Goal: Communication & Community: Answer question/provide support

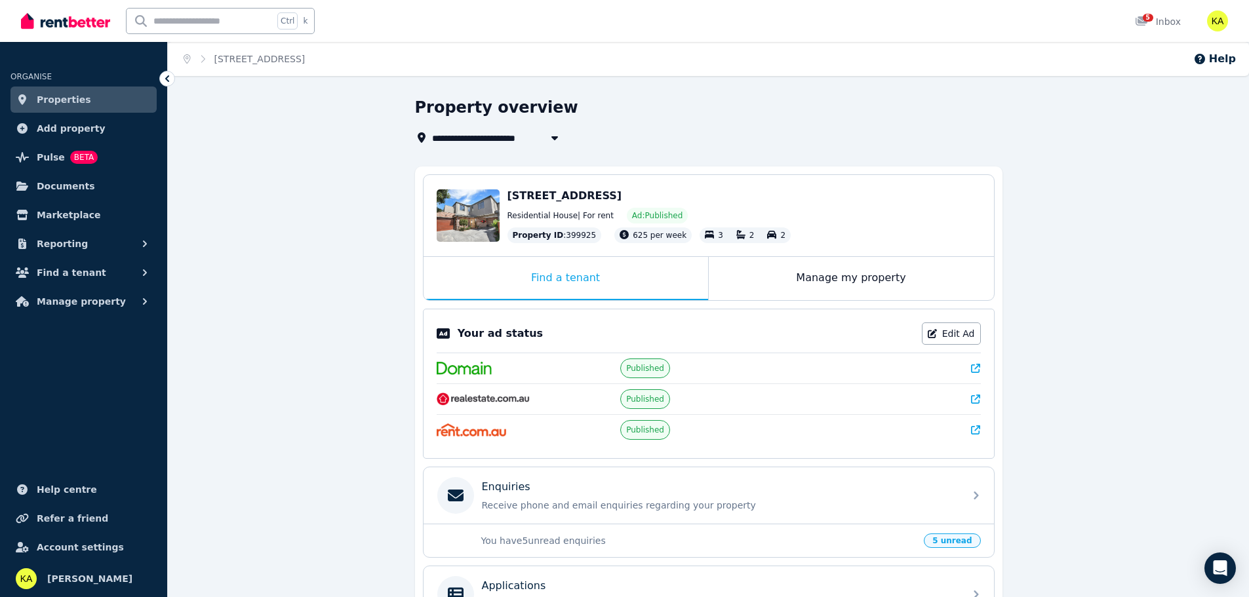
click at [58, 99] on span "Properties" at bounding box center [64, 100] width 54 height 16
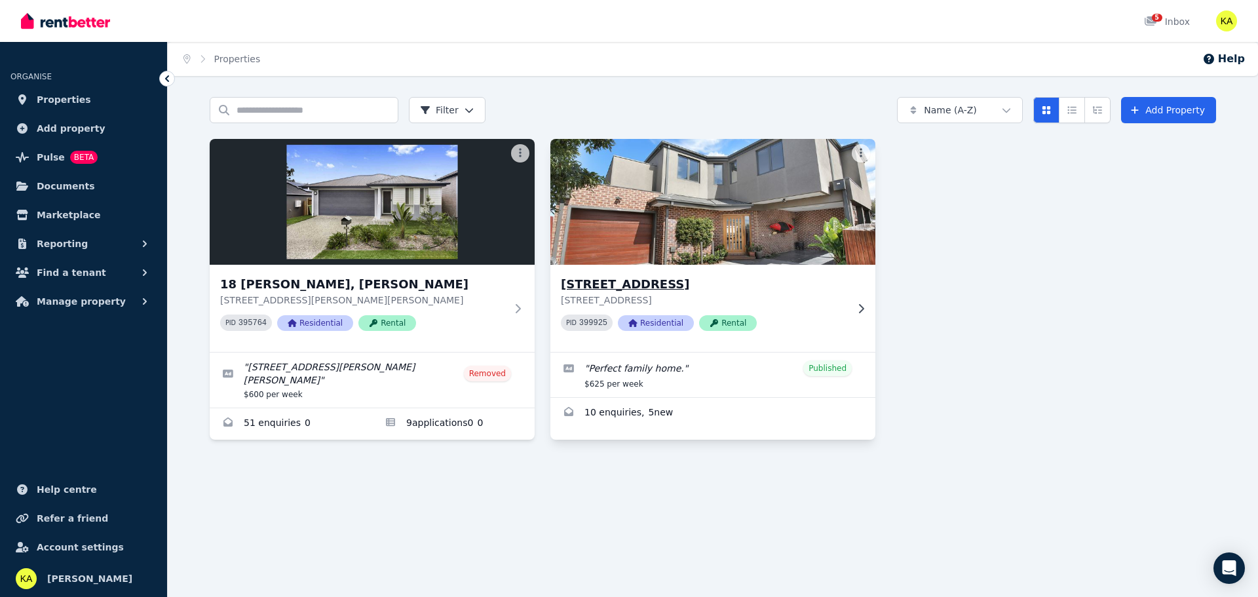
click at [647, 277] on h3 "[STREET_ADDRESS]" at bounding box center [704, 284] width 286 height 18
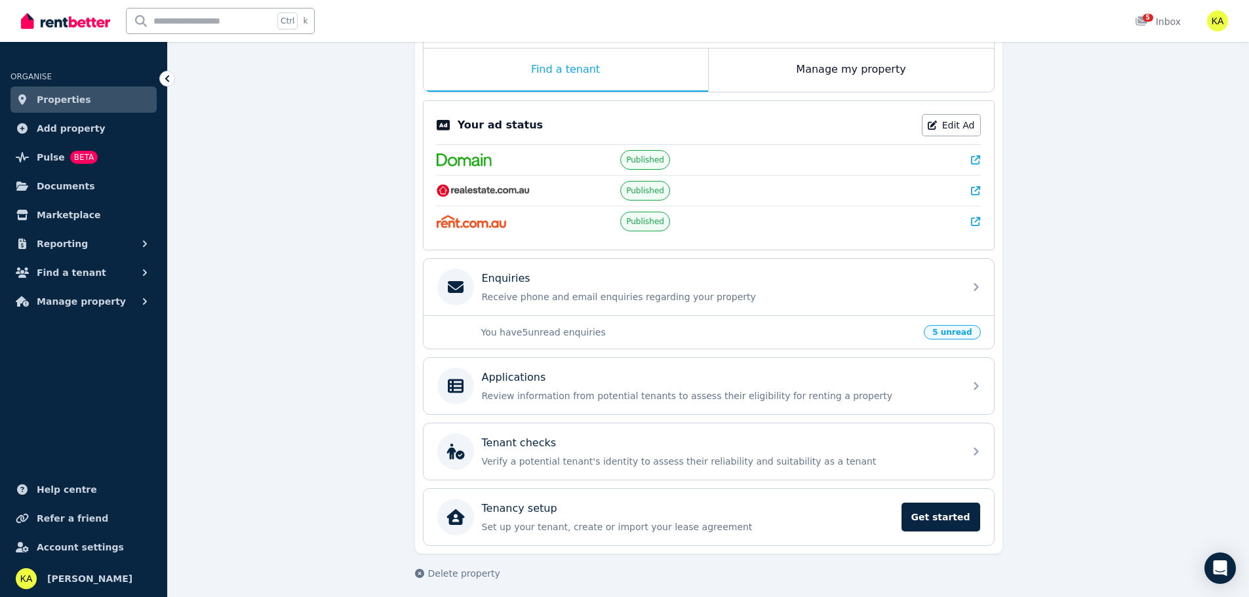
scroll to position [215, 0]
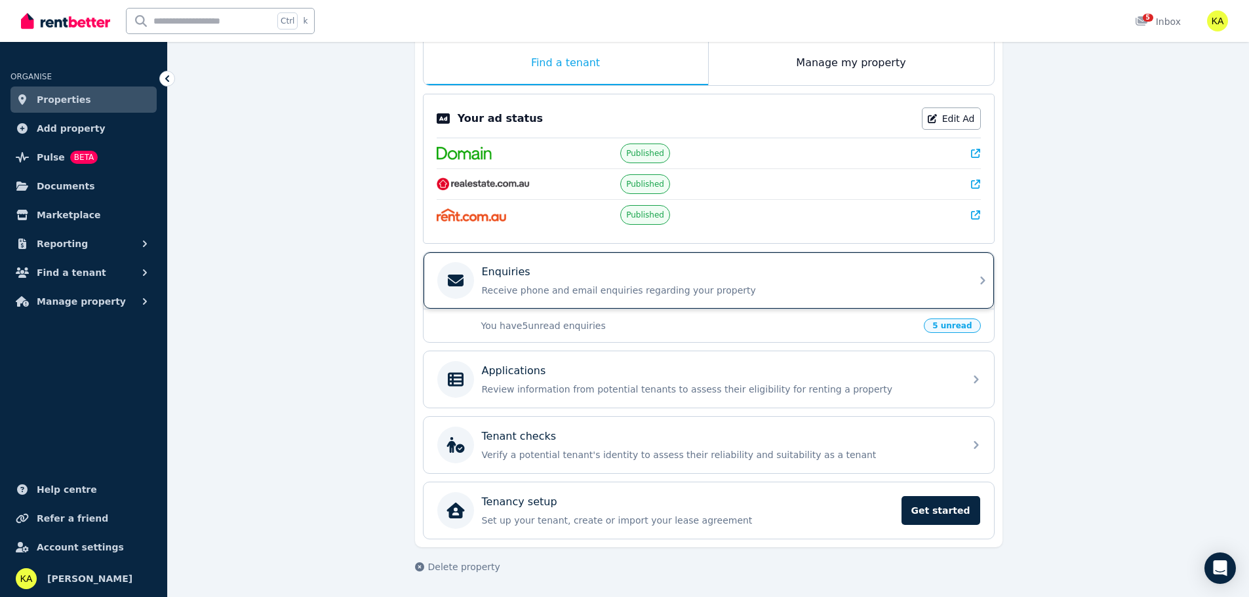
click at [560, 276] on div "Enquiries" at bounding box center [719, 272] width 475 height 16
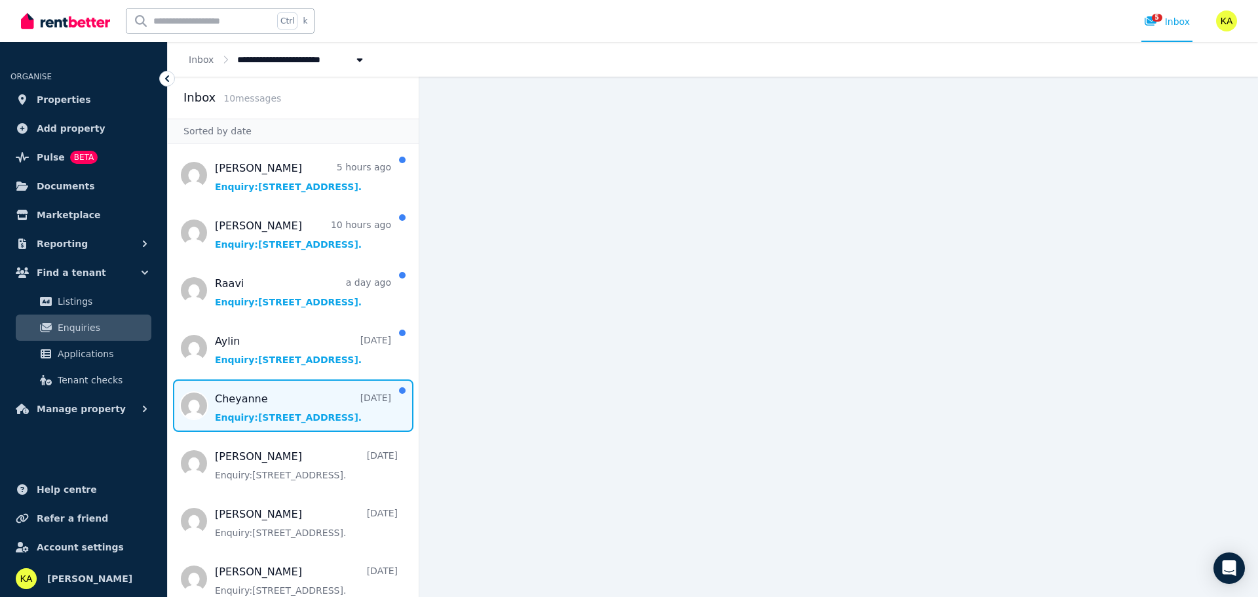
click at [271, 410] on span "Message list" at bounding box center [293, 405] width 251 height 52
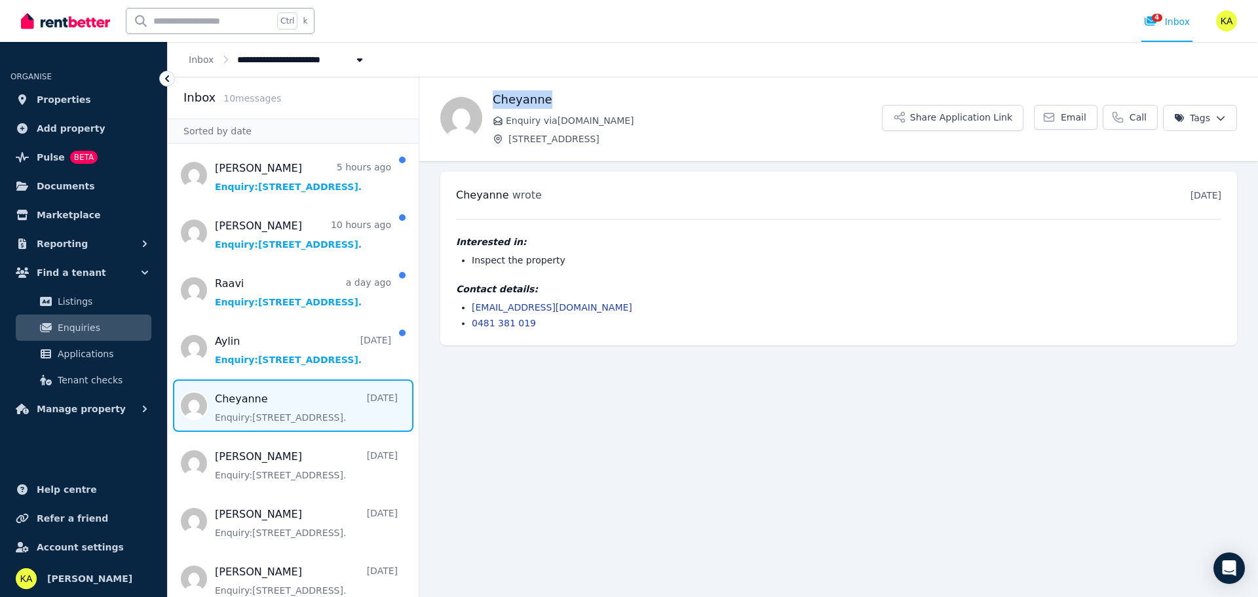
drag, startPoint x: 535, startPoint y: 94, endPoint x: 495, endPoint y: 94, distance: 39.3
click at [495, 94] on h1 "Cheyanne" at bounding box center [687, 99] width 389 height 18
drag, startPoint x: 547, startPoint y: 326, endPoint x: 474, endPoint y: 305, distance: 75.7
click at [474, 305] on ul "[EMAIL_ADDRESS][DOMAIN_NAME] 0481 381 019" at bounding box center [839, 315] width 766 height 29
copy ul "[EMAIL_ADDRESS][DOMAIN_NAME] 0481 381 019"
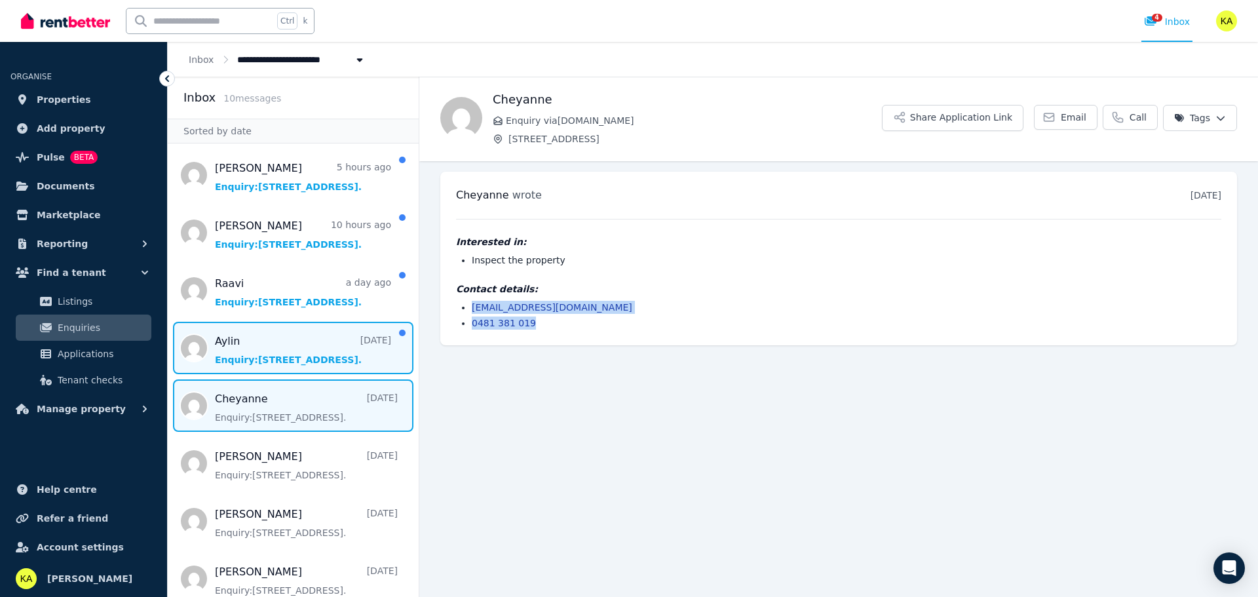
click at [265, 357] on span "Message list" at bounding box center [293, 348] width 251 height 52
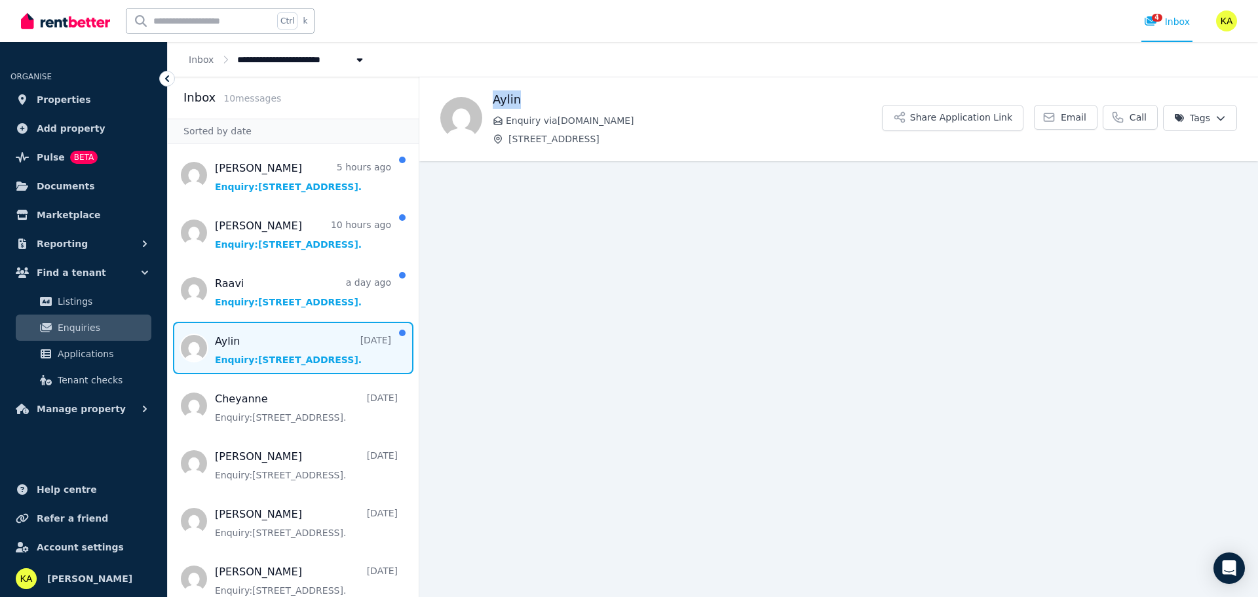
drag, startPoint x: 522, startPoint y: 102, endPoint x: 488, endPoint y: 97, distance: 34.5
click at [488, 97] on div "Aylin Enquiry via [DOMAIN_NAME] [STREET_ADDRESS][GEOGRAPHIC_DATA] Application L…" at bounding box center [838, 117] width 839 height 55
copy h1 "Aylin"
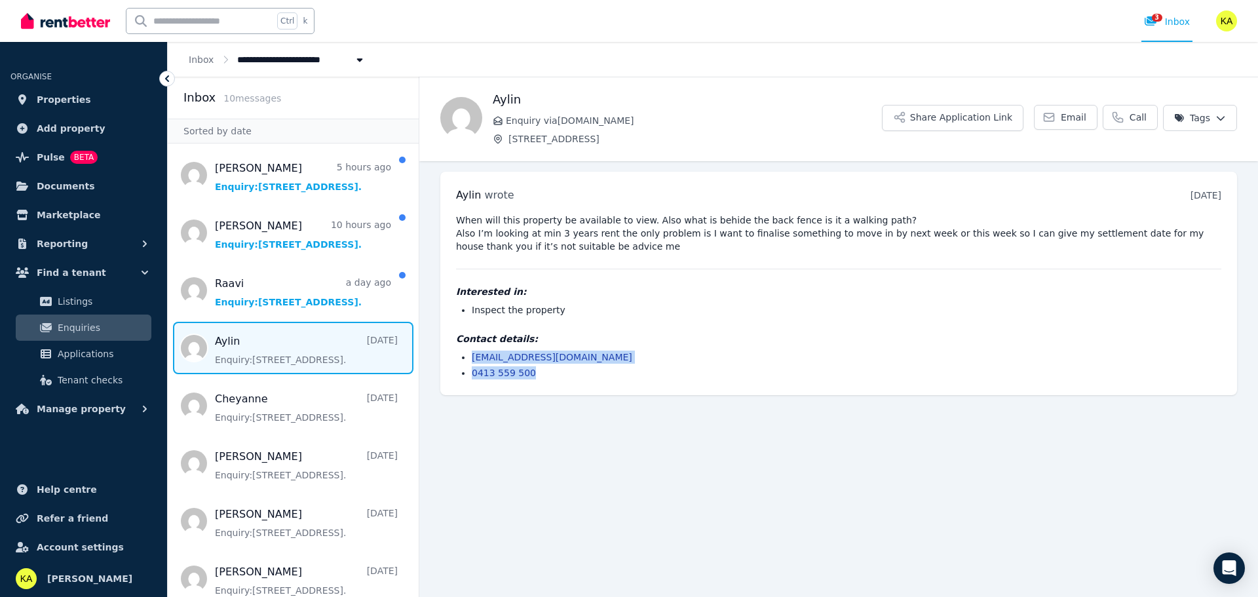
drag, startPoint x: 514, startPoint y: 370, endPoint x: 468, endPoint y: 360, distance: 47.7
click at [468, 360] on ul "[EMAIL_ADDRESS][DOMAIN_NAME] 0413 559 500" at bounding box center [839, 365] width 766 height 29
copy ul "[EMAIL_ADDRESS][DOMAIN_NAME] 0413 559 500"
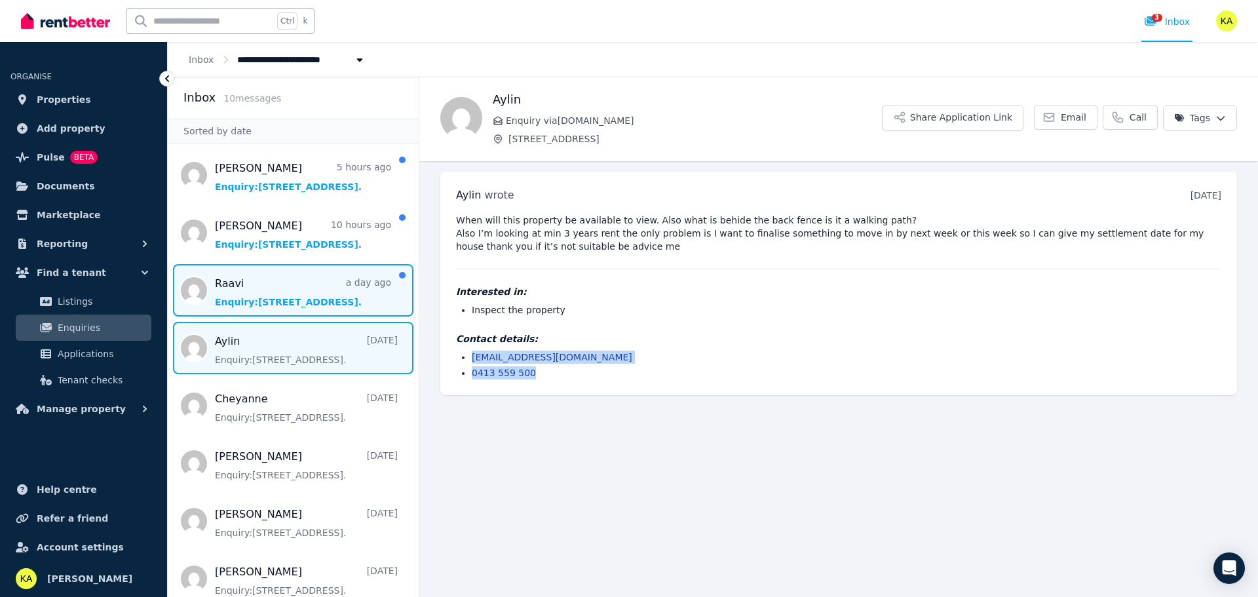
click at [272, 288] on span "Message list" at bounding box center [293, 290] width 251 height 52
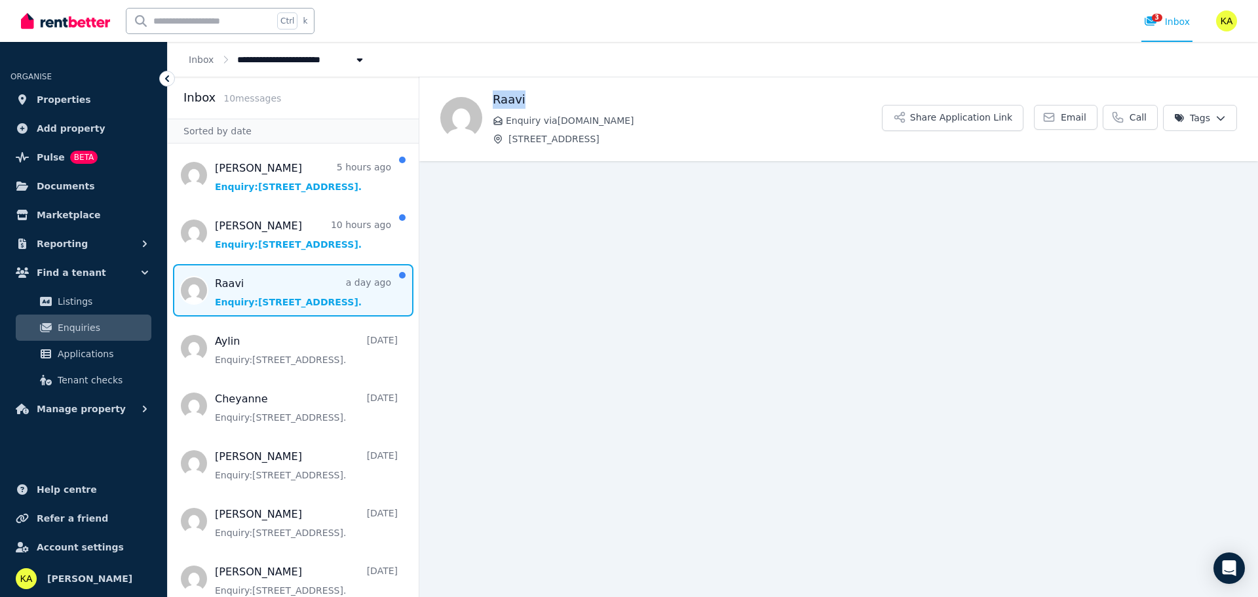
drag, startPoint x: 534, startPoint y: 106, endPoint x: 495, endPoint y: 100, distance: 39.0
click at [495, 100] on h1 "Raavi" at bounding box center [687, 99] width 389 height 18
copy h1 "Raavi"
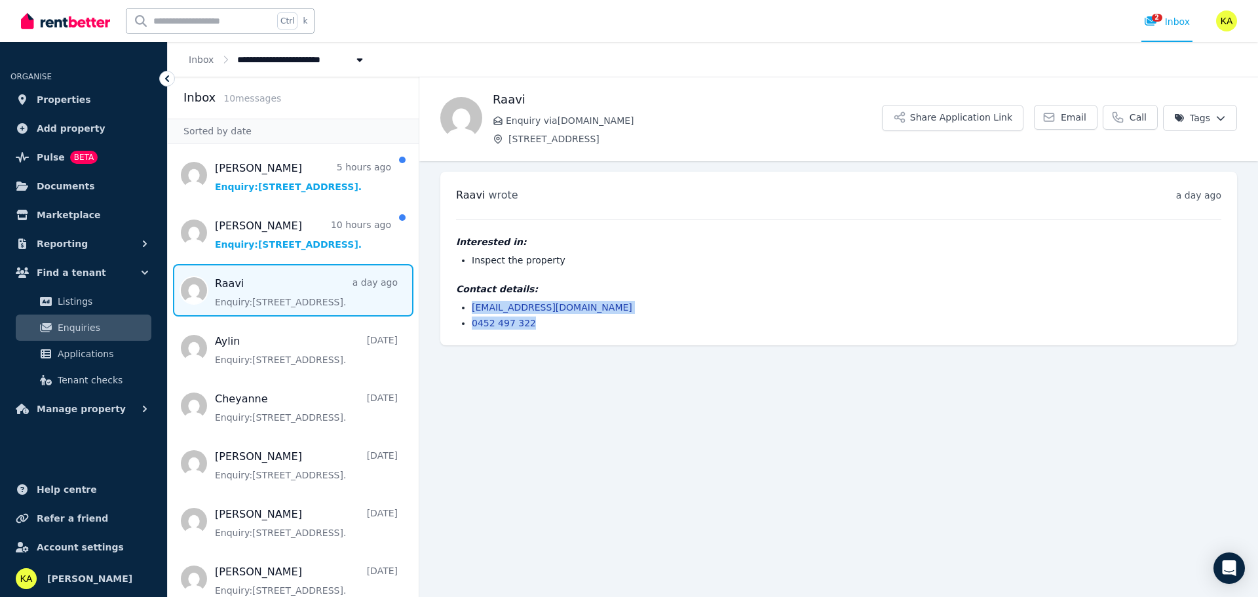
drag, startPoint x: 511, startPoint y: 317, endPoint x: 471, endPoint y: 308, distance: 41.7
click at [471, 308] on ul "[EMAIL_ADDRESS][DOMAIN_NAME] 0452 497 322" at bounding box center [839, 315] width 766 height 29
copy ul "[EMAIL_ADDRESS][DOMAIN_NAME] 0452 497 322"
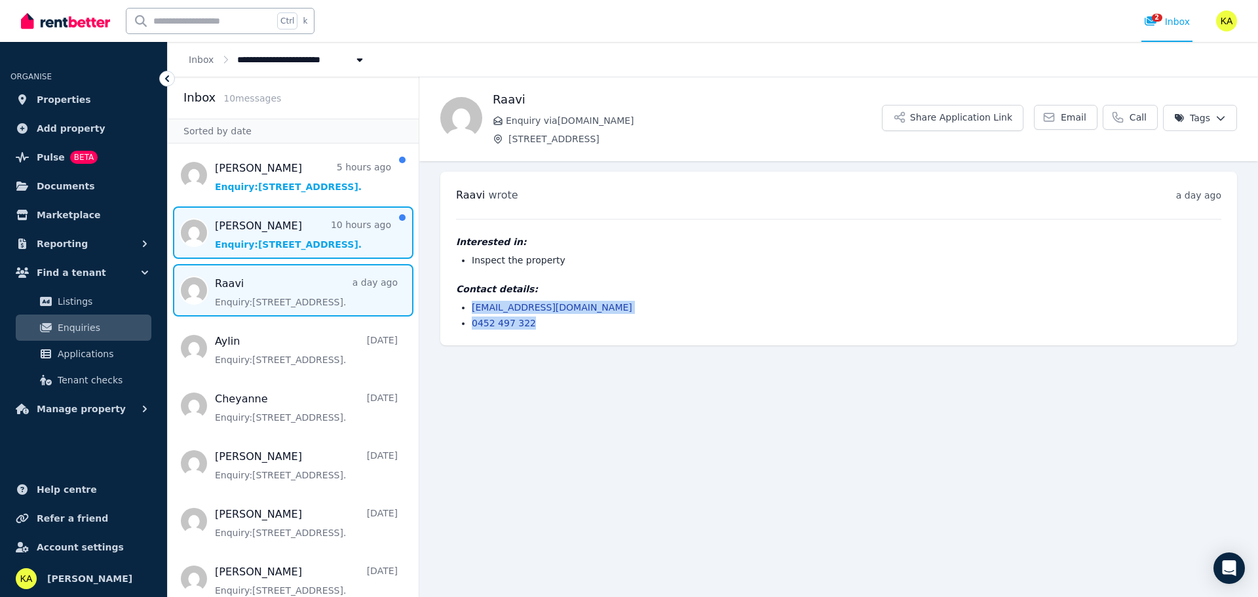
click at [290, 221] on span "Message list" at bounding box center [293, 232] width 251 height 52
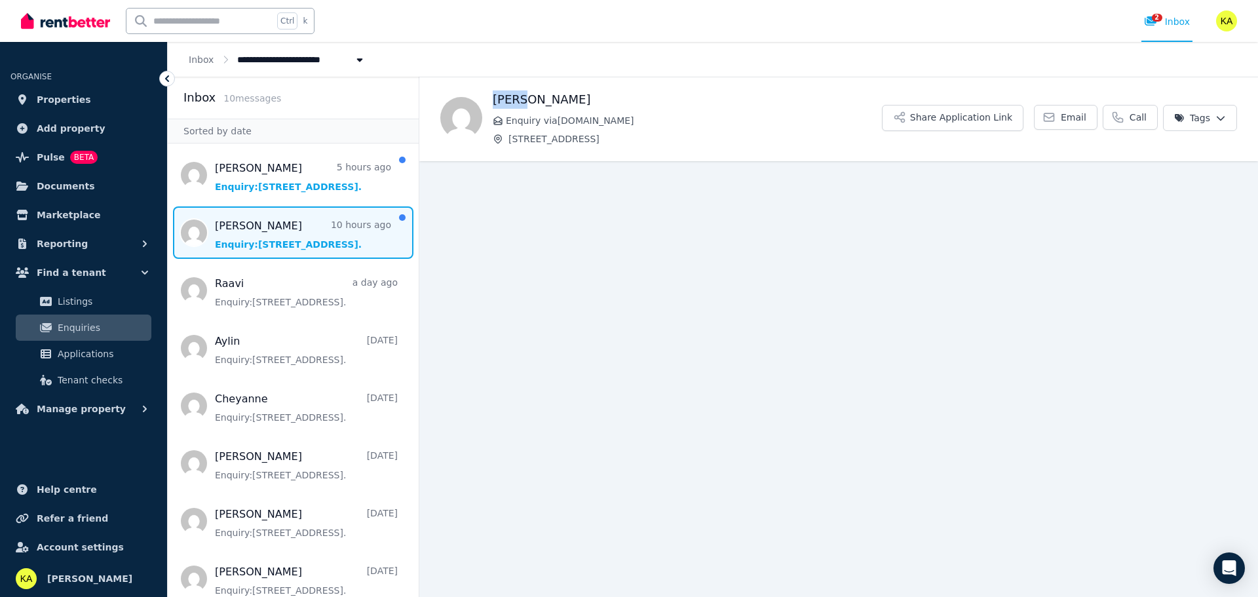
drag, startPoint x: 533, startPoint y: 98, endPoint x: 497, endPoint y: 100, distance: 36.7
click at [497, 100] on h1 "[PERSON_NAME]" at bounding box center [687, 99] width 389 height 18
copy h1 "[PERSON_NAME]"
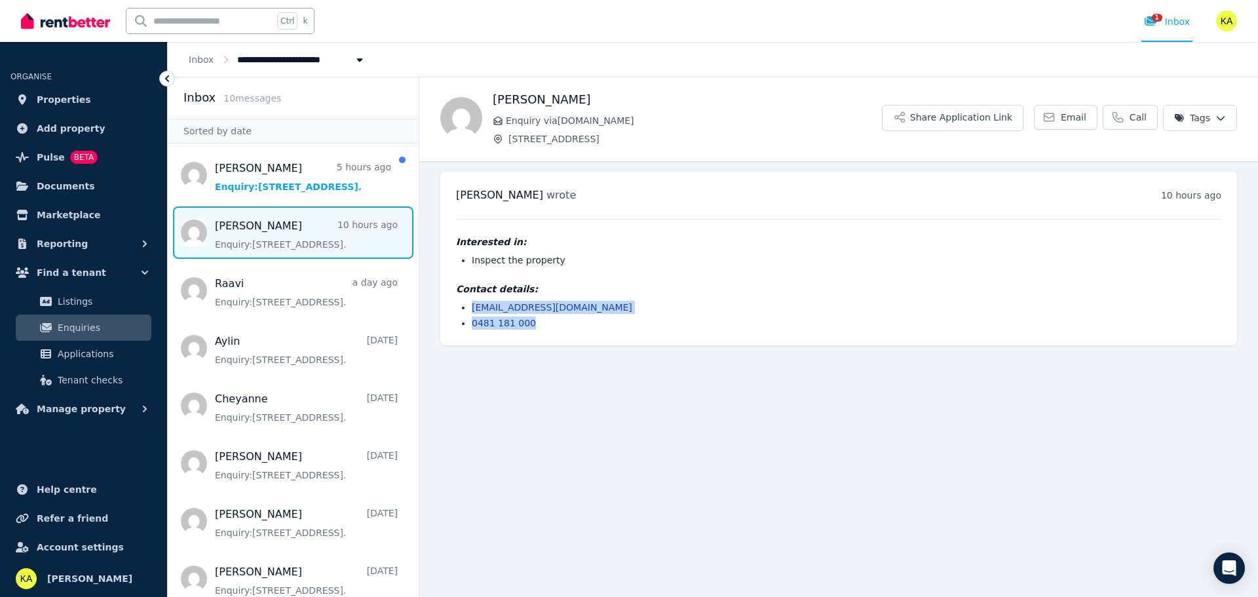
drag, startPoint x: 538, startPoint y: 324, endPoint x: 473, endPoint y: 307, distance: 67.9
click at [473, 307] on ul "[EMAIL_ADDRESS][DOMAIN_NAME] 0481 181 000" at bounding box center [839, 315] width 766 height 29
copy ul "[EMAIL_ADDRESS][DOMAIN_NAME] 0481 181 000"
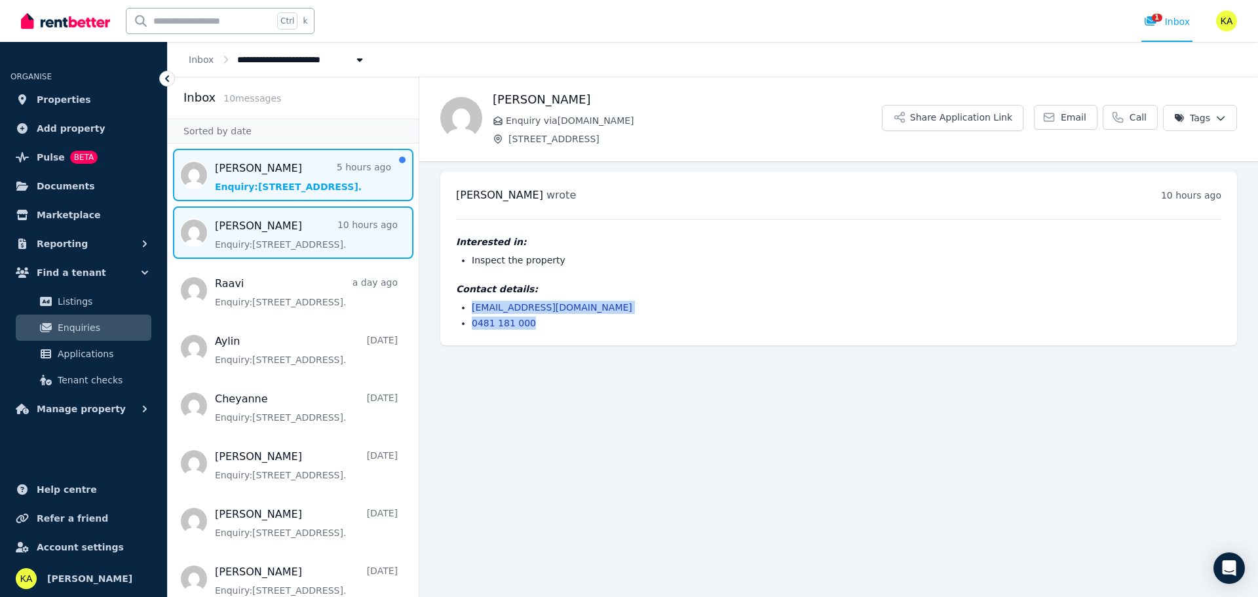
click at [264, 180] on span "Message list" at bounding box center [293, 175] width 251 height 52
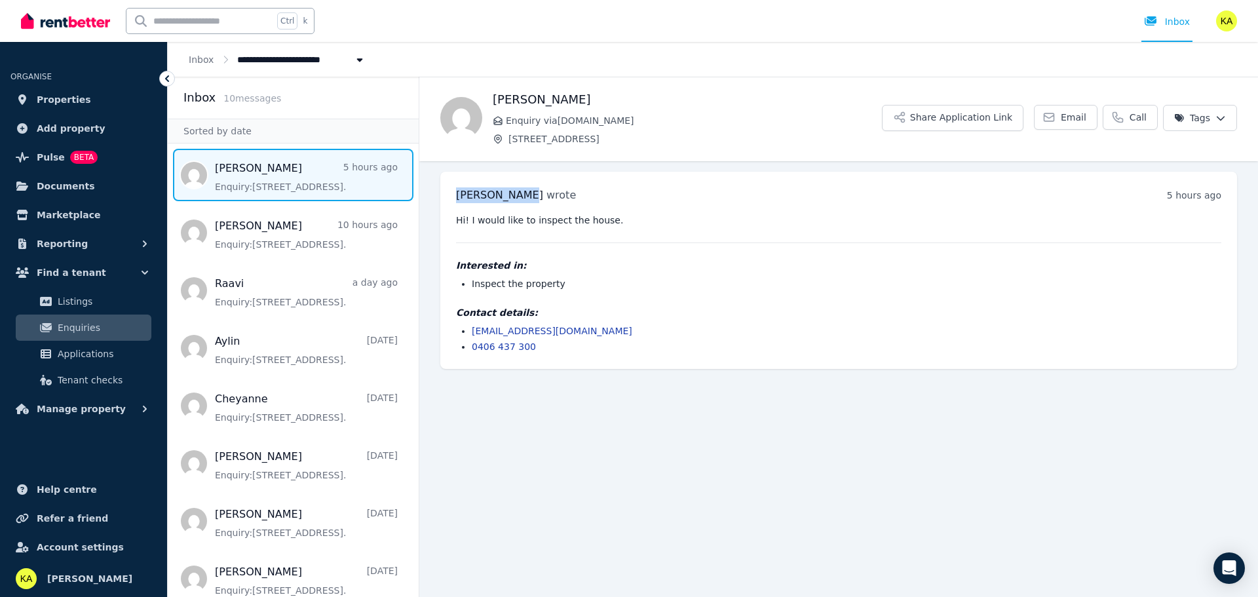
drag, startPoint x: 517, startPoint y: 193, endPoint x: 458, endPoint y: 197, distance: 59.1
click at [458, 197] on span "[PERSON_NAME]" at bounding box center [499, 195] width 87 height 12
copy span "[PERSON_NAME]"
drag, startPoint x: 520, startPoint y: 342, endPoint x: 466, endPoint y: 328, distance: 56.3
click at [466, 328] on ul "[EMAIL_ADDRESS][DOMAIN_NAME] 0406 437 300" at bounding box center [839, 338] width 766 height 29
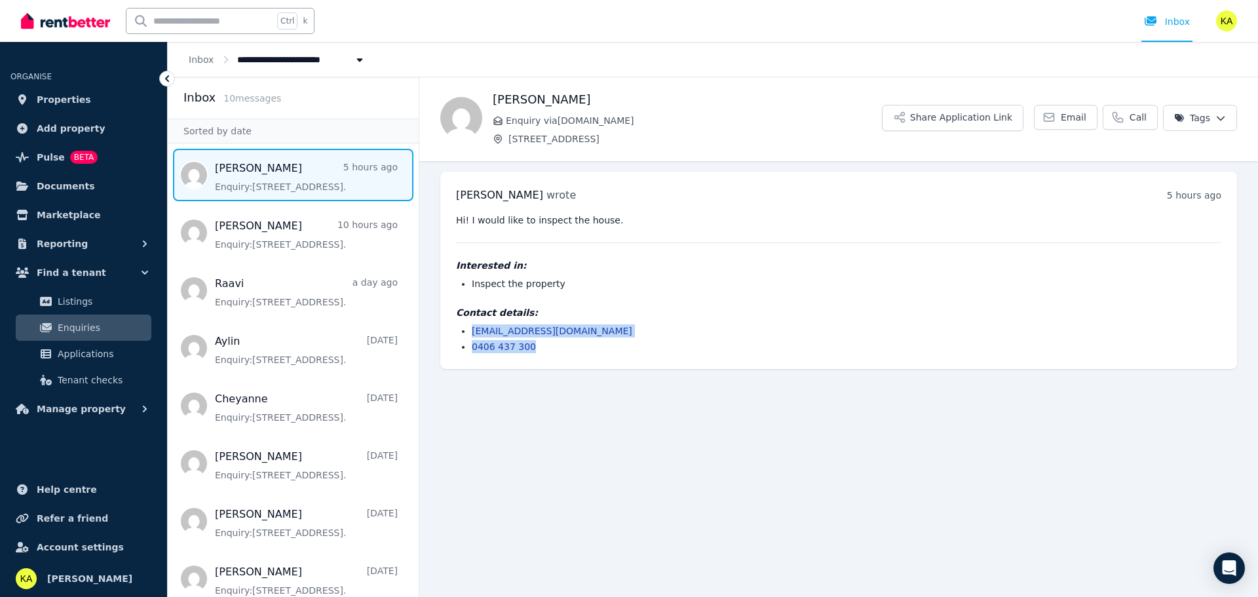
copy ul "[EMAIL_ADDRESS][DOMAIN_NAME] 0406 437 300"
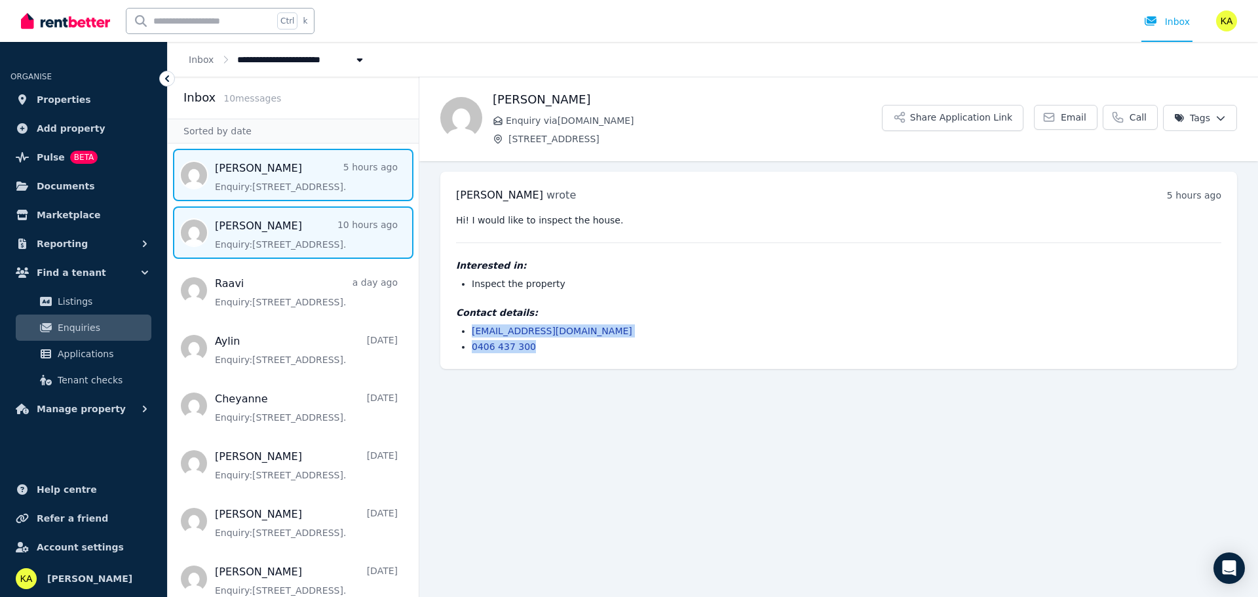
click at [269, 230] on span "Message list" at bounding box center [293, 232] width 251 height 52
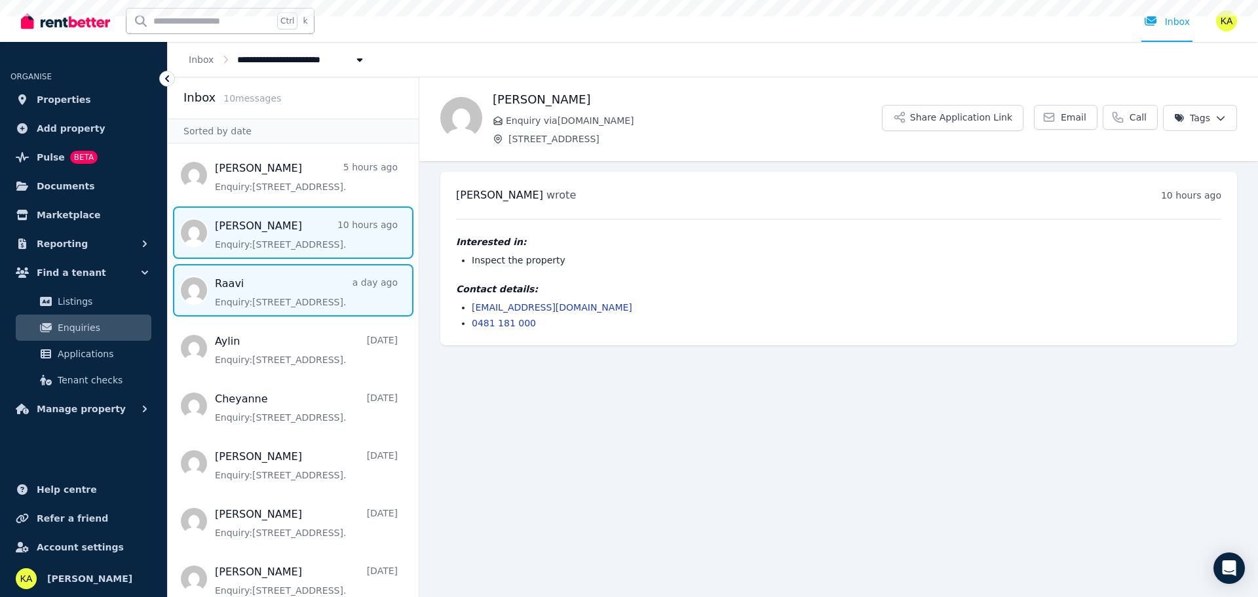
click at [262, 273] on span "Message list" at bounding box center [293, 290] width 251 height 52
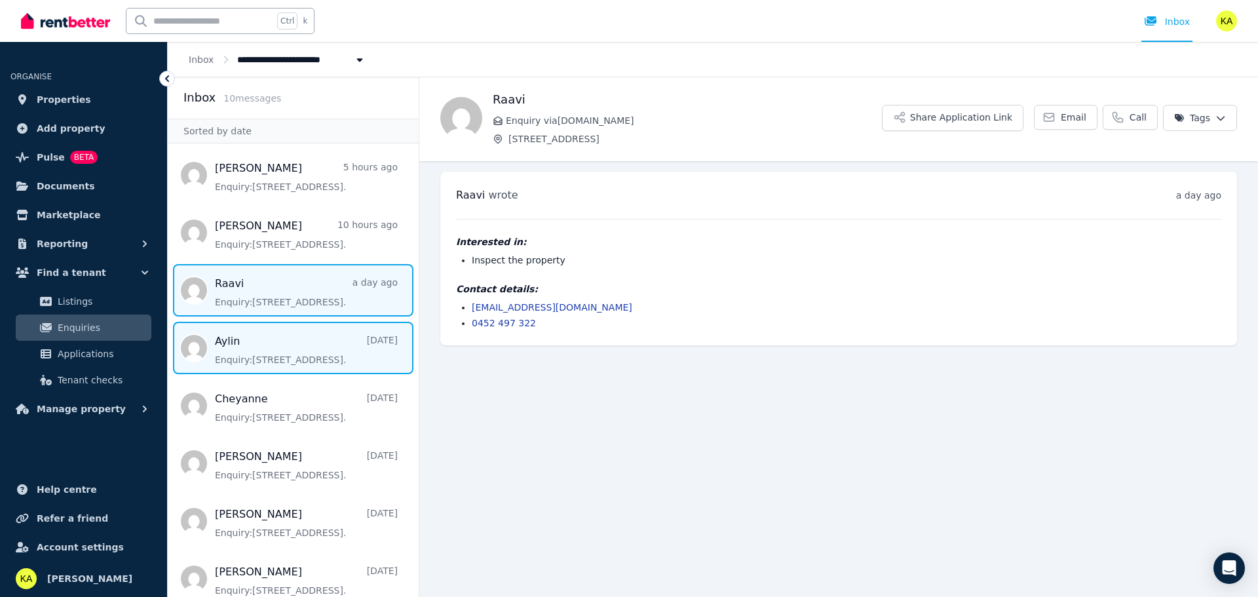
click at [258, 329] on span "Message list" at bounding box center [293, 348] width 251 height 52
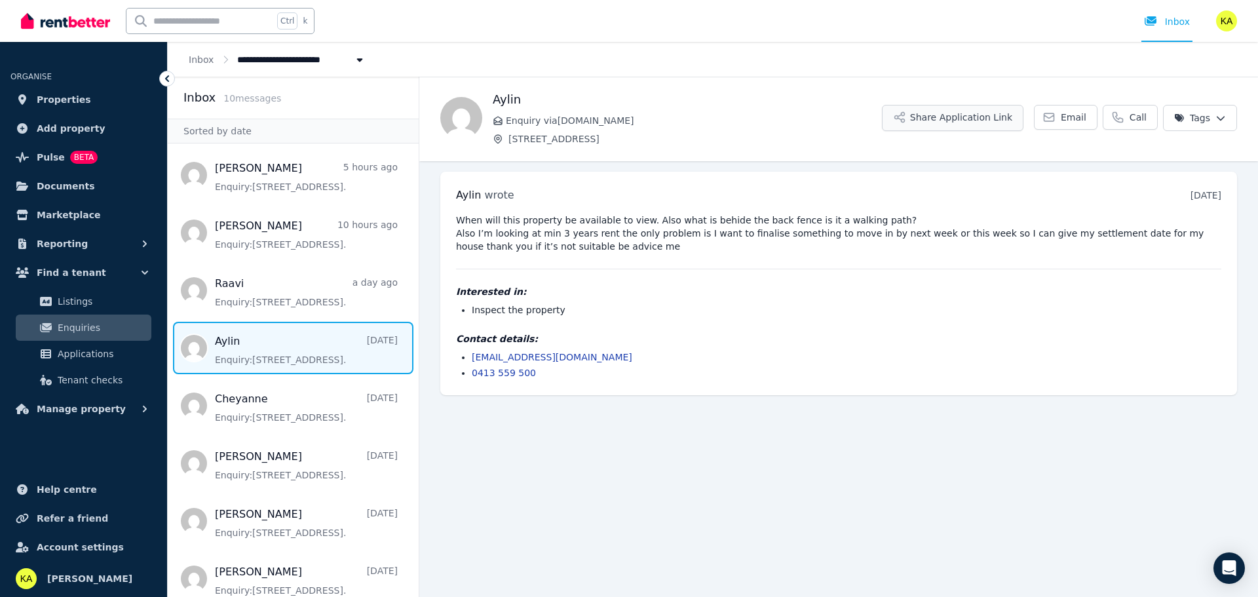
click at [981, 115] on button "Share Application Link" at bounding box center [953, 118] width 142 height 26
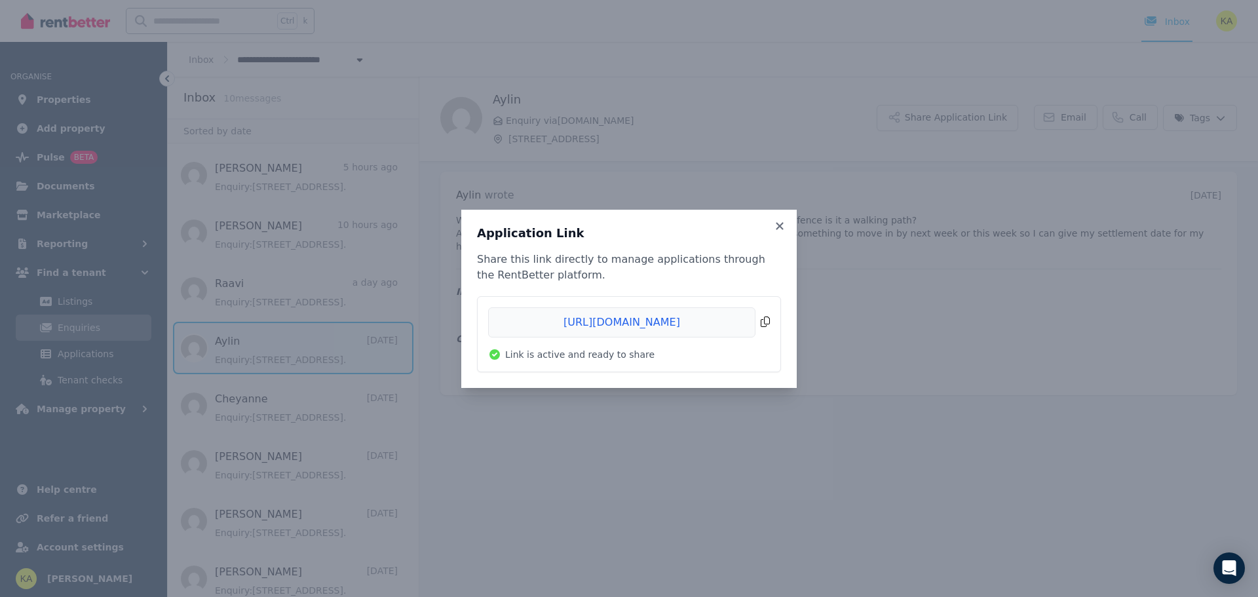
click at [763, 322] on span "Copied!" at bounding box center [629, 322] width 282 height 30
click at [779, 225] on icon at bounding box center [779, 225] width 7 height 7
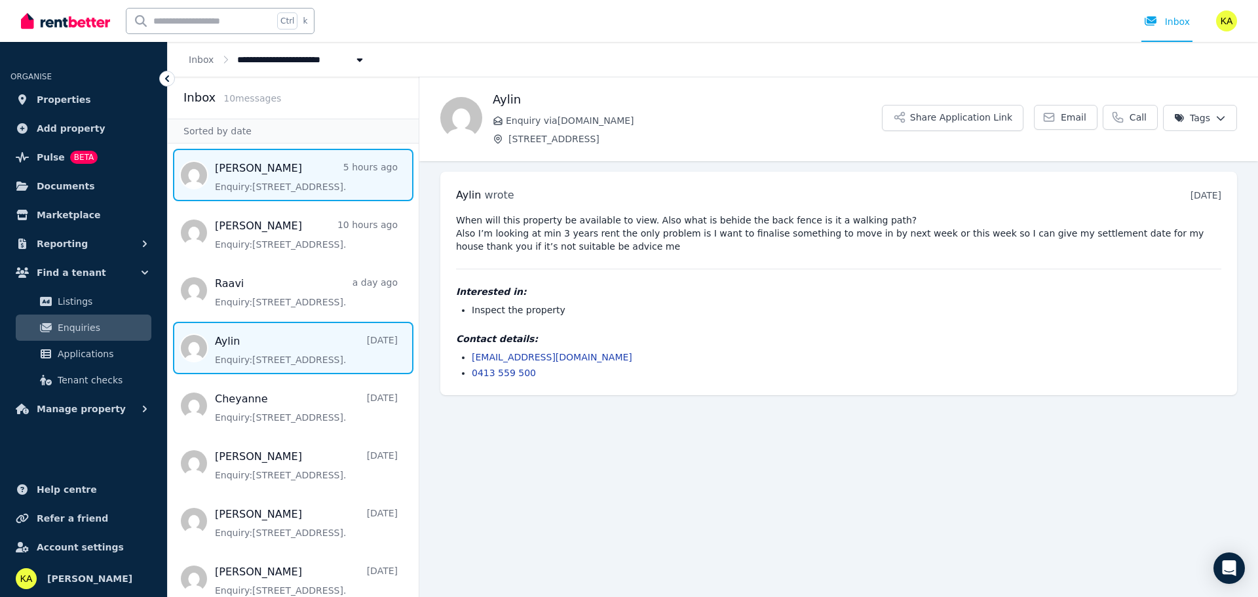
click at [298, 191] on span "Message list" at bounding box center [293, 175] width 251 height 52
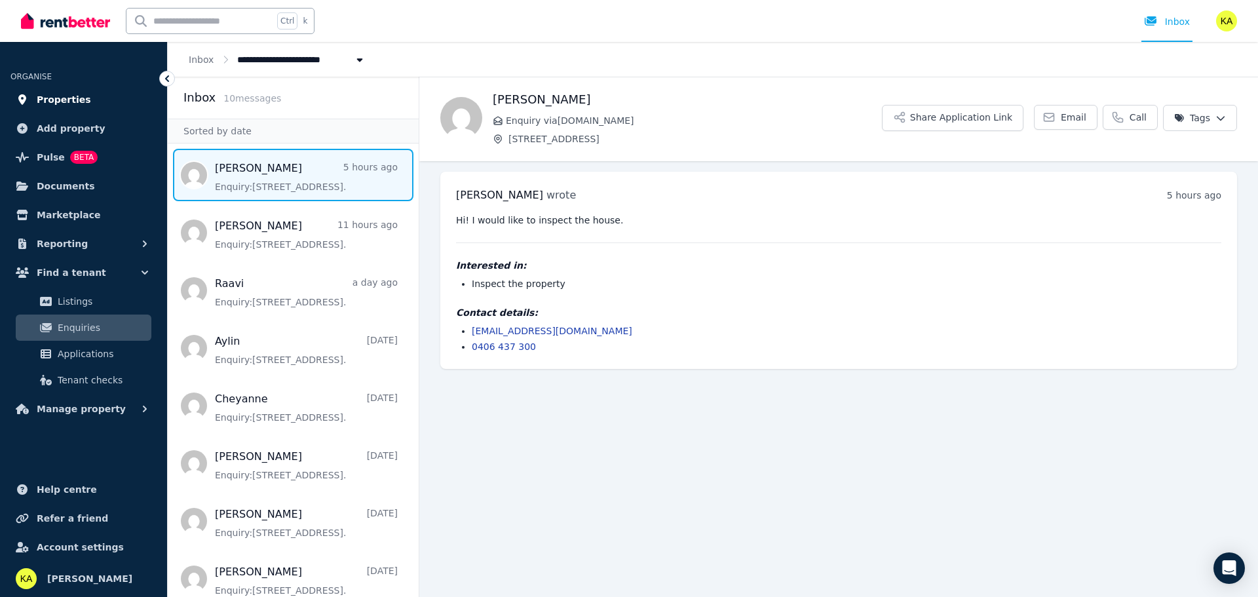
click at [51, 103] on span "Properties" at bounding box center [64, 100] width 54 height 16
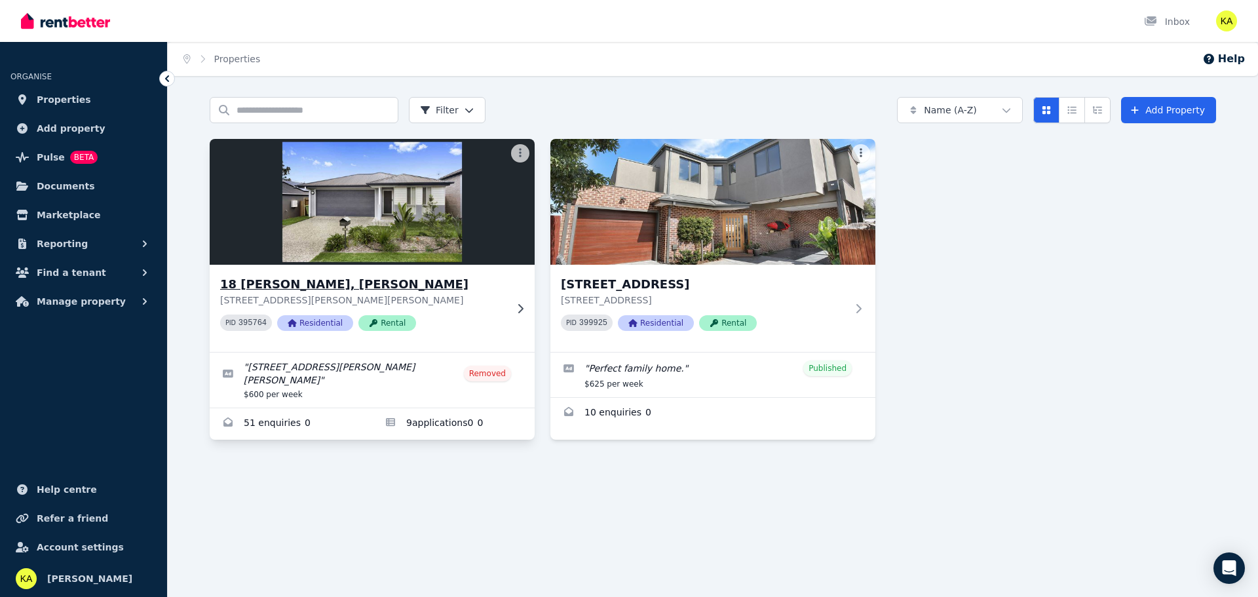
click at [518, 307] on icon at bounding box center [520, 308] width 13 height 10
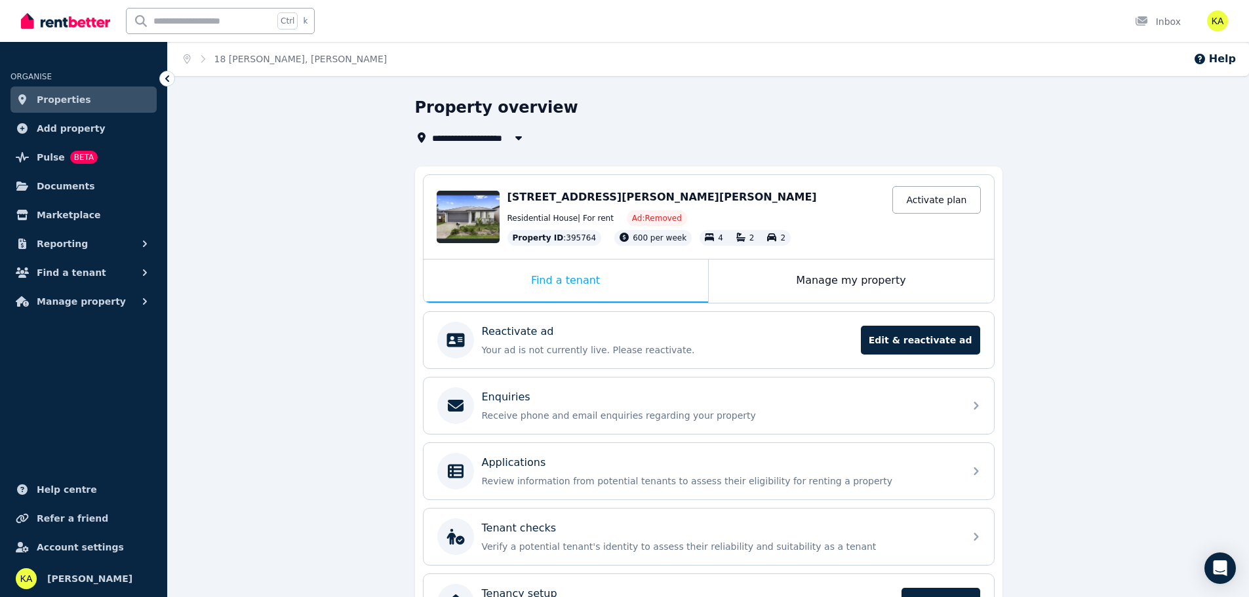
click at [59, 102] on span "Properties" at bounding box center [64, 100] width 54 height 16
